Goal: Information Seeking & Learning: Understand process/instructions

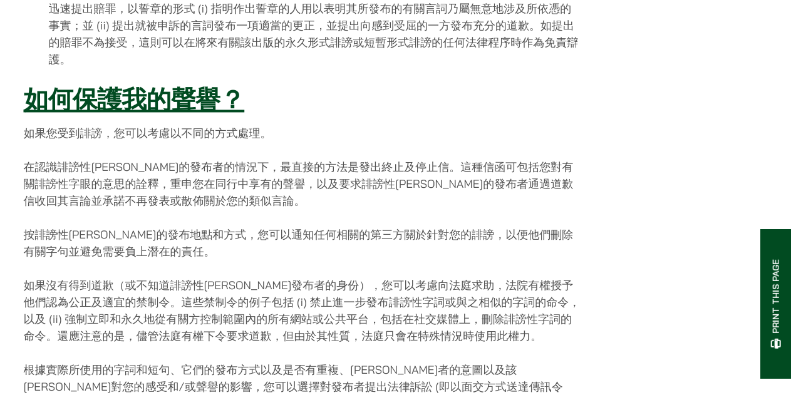
scroll to position [1204, 0]
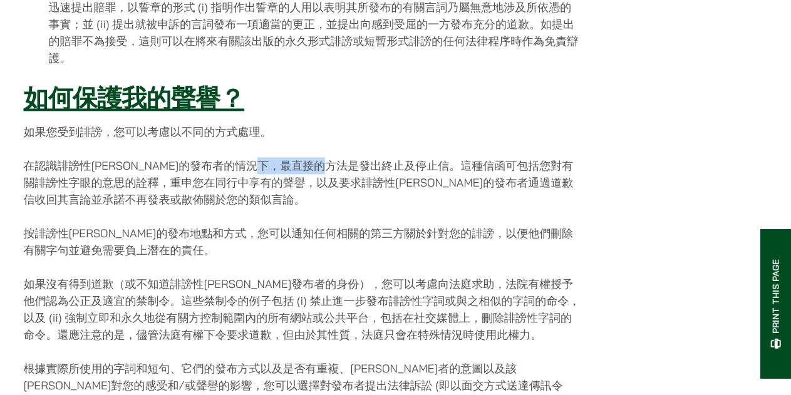
drag, startPoint x: 321, startPoint y: 142, endPoint x: 380, endPoint y: 140, distance: 58.3
click at [380, 157] on p "在認識誹謗性[PERSON_NAME]的發布者的情況下，最直接的方法是發出終止及停止信。這種信函可包括您對有關誹謗性字眼的意思的詮釋，重申您在同行中享有的聲譽…" at bounding box center [303, 182] width 558 height 51
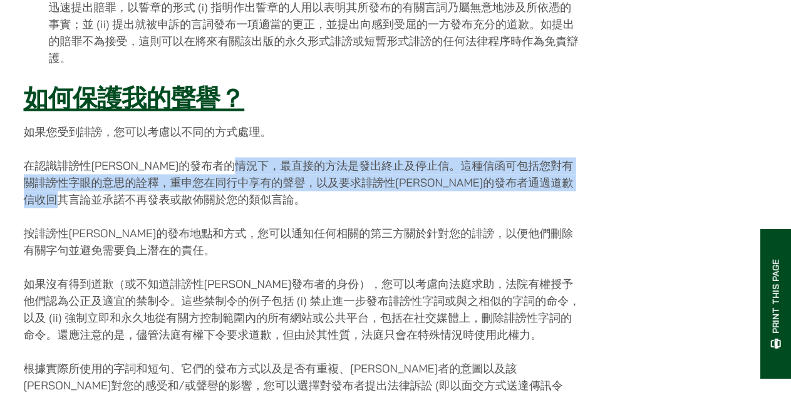
drag, startPoint x: 297, startPoint y: 138, endPoint x: 235, endPoint y: 169, distance: 69.2
click at [235, 169] on p "在認識誹謗性[PERSON_NAME]的發布者的情況下，最直接的方法是發出終止及停止信。這種信函可包括您對有關誹謗性字眼的意思的詮釋，重申您在同行中享有的聲譽…" at bounding box center [303, 182] width 558 height 51
copy p "發出終止及停止信。這種信函可包括您對有關誹謗性字眼的意思的詮釋，重申您在同行中享有的聲譽，以及要求誹謗性[PERSON_NAME]的發布者通過道歉信收回其言論…"
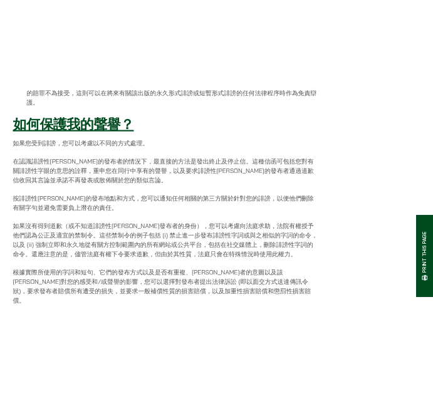
scroll to position [1244, 0]
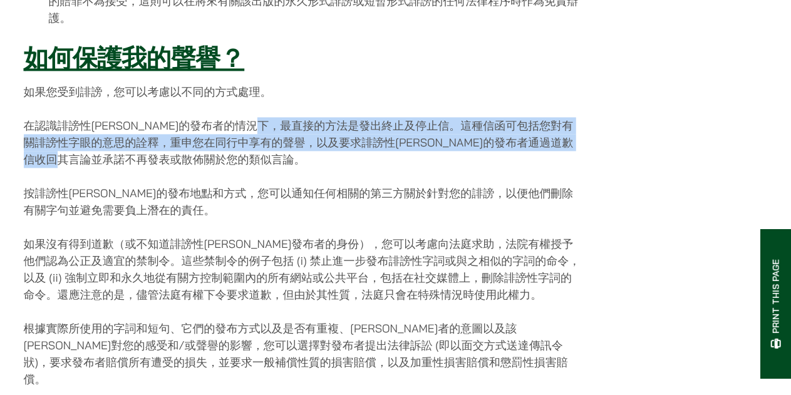
drag, startPoint x: 318, startPoint y: 103, endPoint x: 401, endPoint y: 127, distance: 86.2
click at [401, 127] on p "在認識誹謗性[PERSON_NAME]的發布者的情況下，最直接的方法是發出終止及停止信。這種信函可包括您對有關誹謗性字眼的意思的詮釋，重申您在同行中享有的聲譽…" at bounding box center [303, 142] width 558 height 51
copy p "終止及停止信。這種信函可包括您對有關誹謗性字眼的意思的詮釋，重申您在同行中享有的聲譽，以及要求誹謗性[PERSON_NAME]的發布者通過道歉信收回其言論並承…"
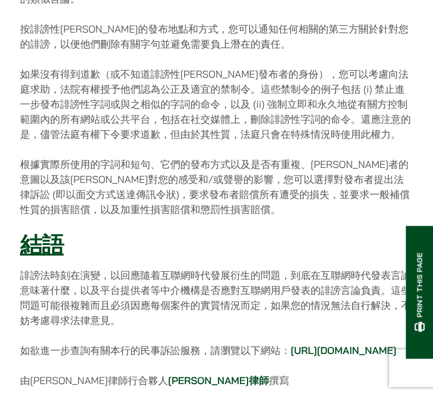
scroll to position [1154, 0]
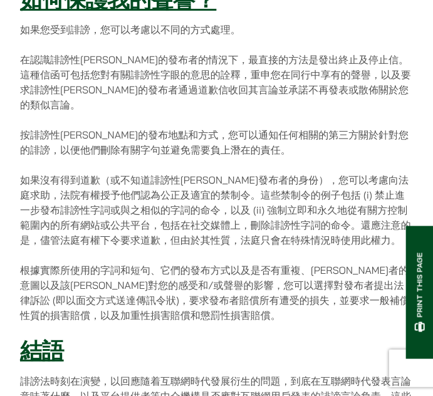
scroll to position [1179, 0]
